Goal: Find specific page/section: Find specific page/section

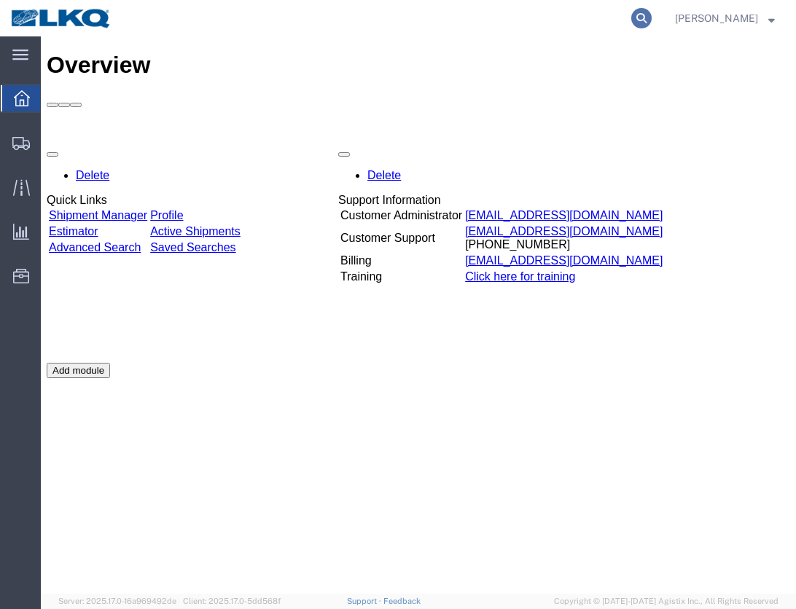
click at [651, 18] on icon at bounding box center [641, 18] width 20 height 20
paste input "63882216"
type input "63882216"
click at [651, 17] on icon at bounding box center [641, 18] width 20 height 20
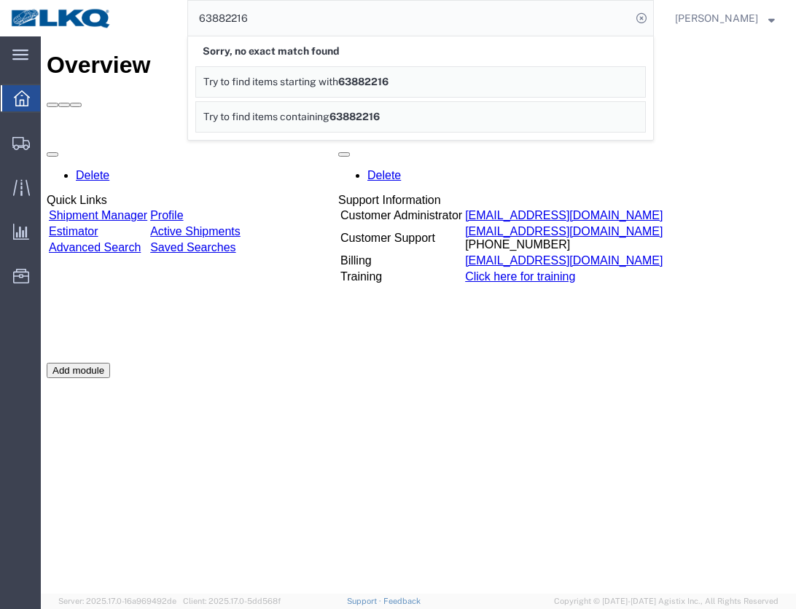
click at [638, 468] on div "Delete Quick Links Shipment Manager Profile Estimator Active Shipments Advanced…" at bounding box center [418, 362] width 743 height 437
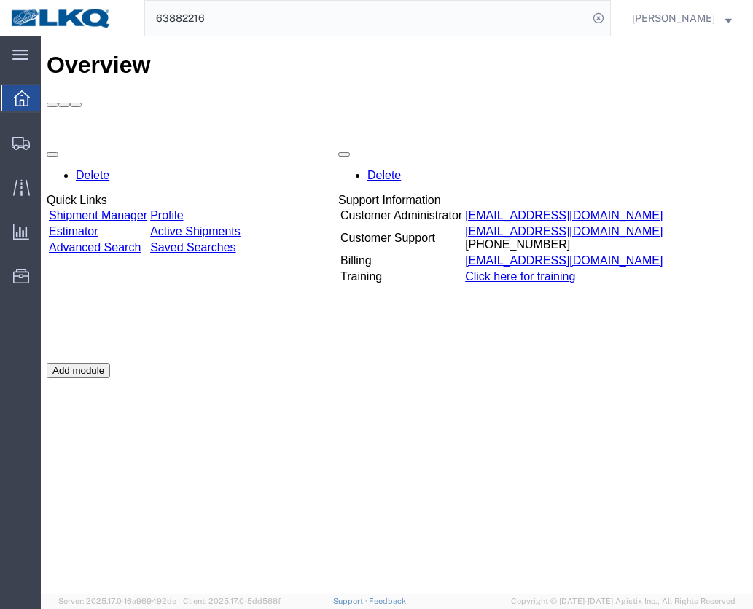
click at [58, 471] on div "Overview Delete Quick Links Shipment Manager Profile Estimator Active Shipments…" at bounding box center [397, 330] width 700 height 557
click at [0, 0] on span "Location Appointment" at bounding box center [0, 0] width 0 height 0
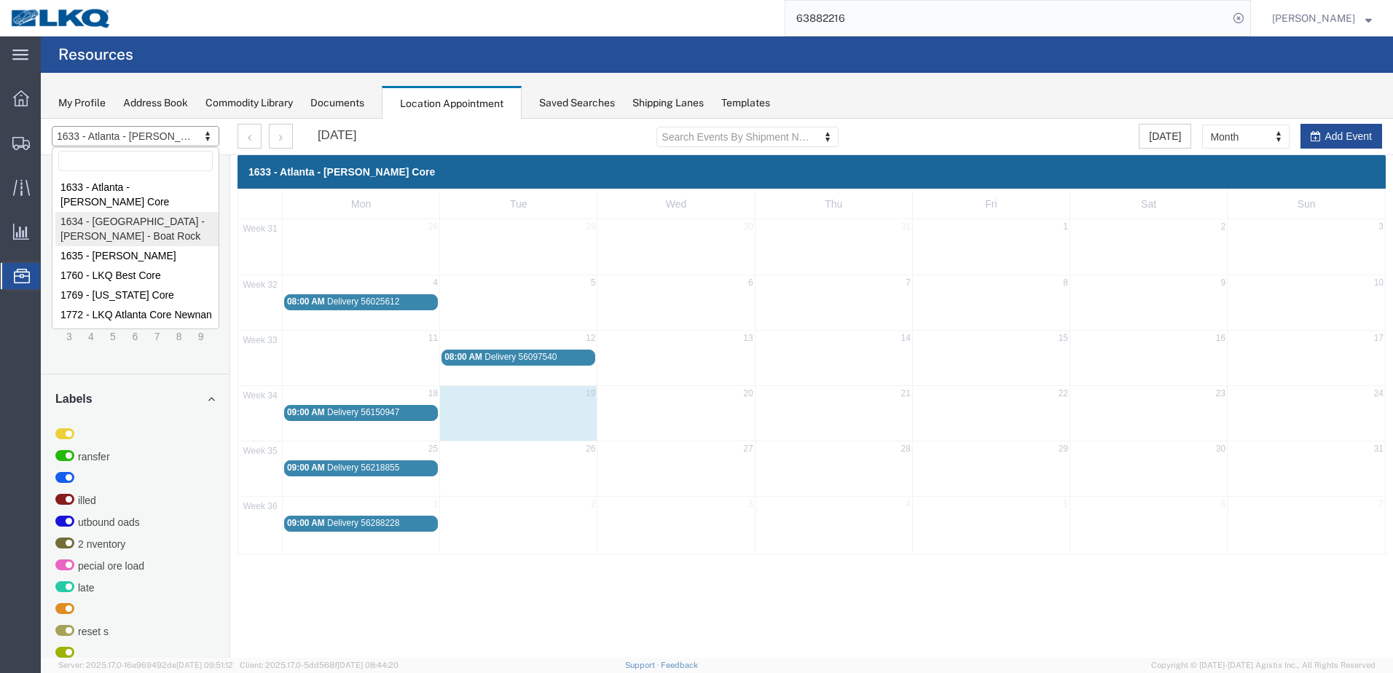
select select "28712"
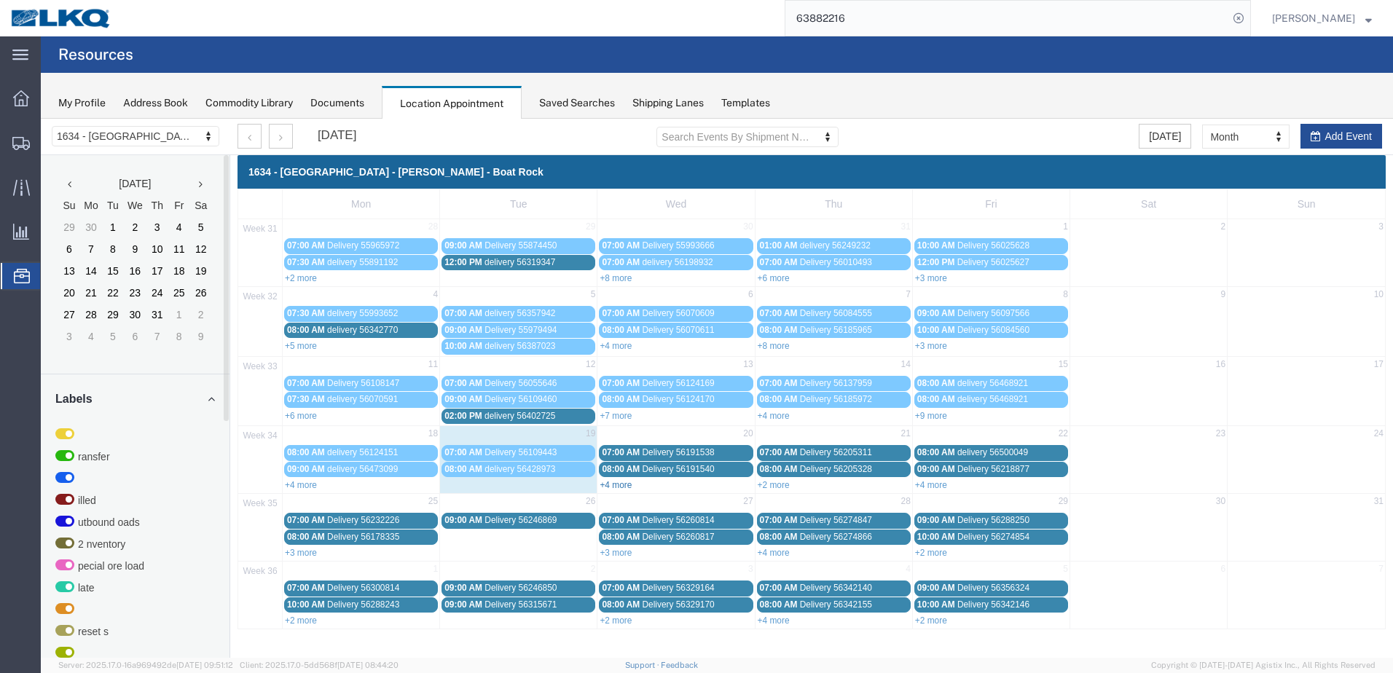
click at [616, 471] on link "+4 more" at bounding box center [616, 485] width 32 height 10
